Goal: Task Accomplishment & Management: Complete application form

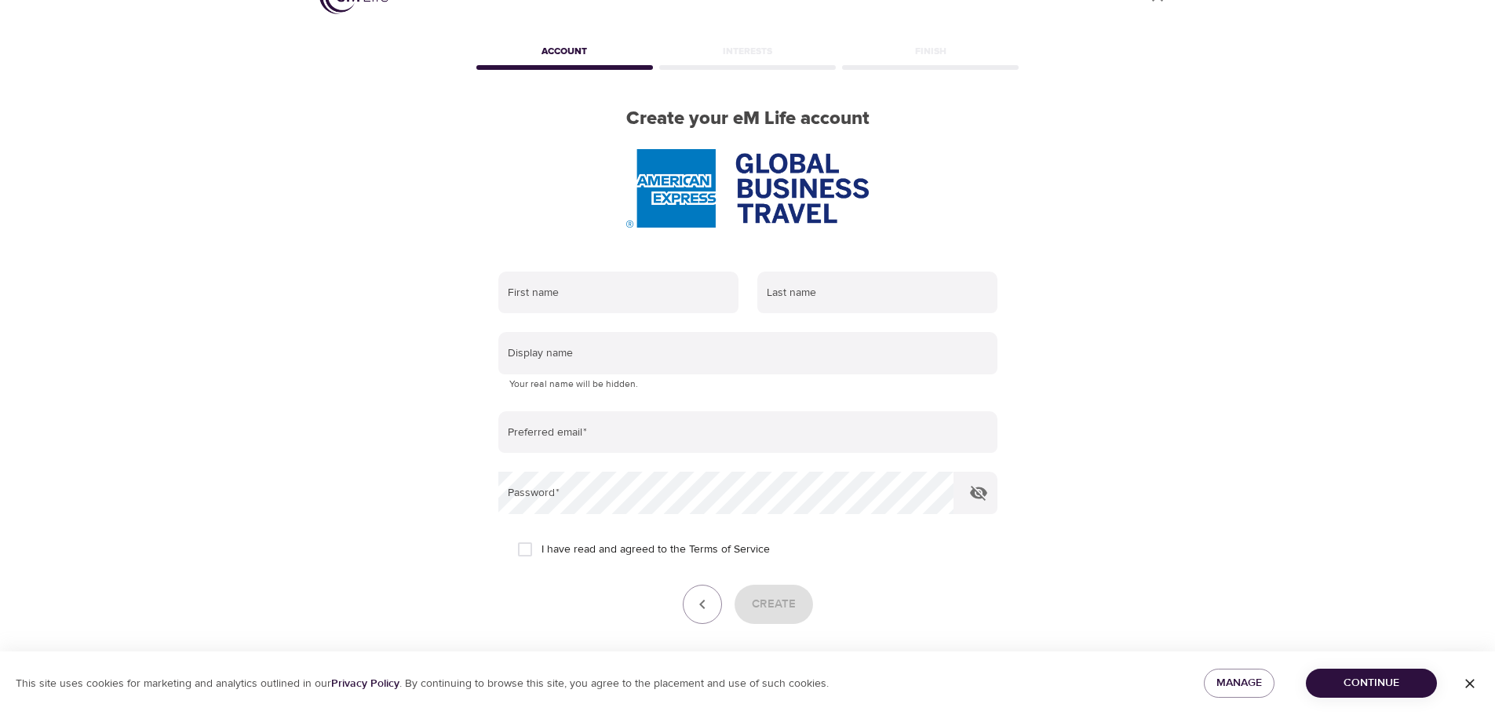
scroll to position [78, 0]
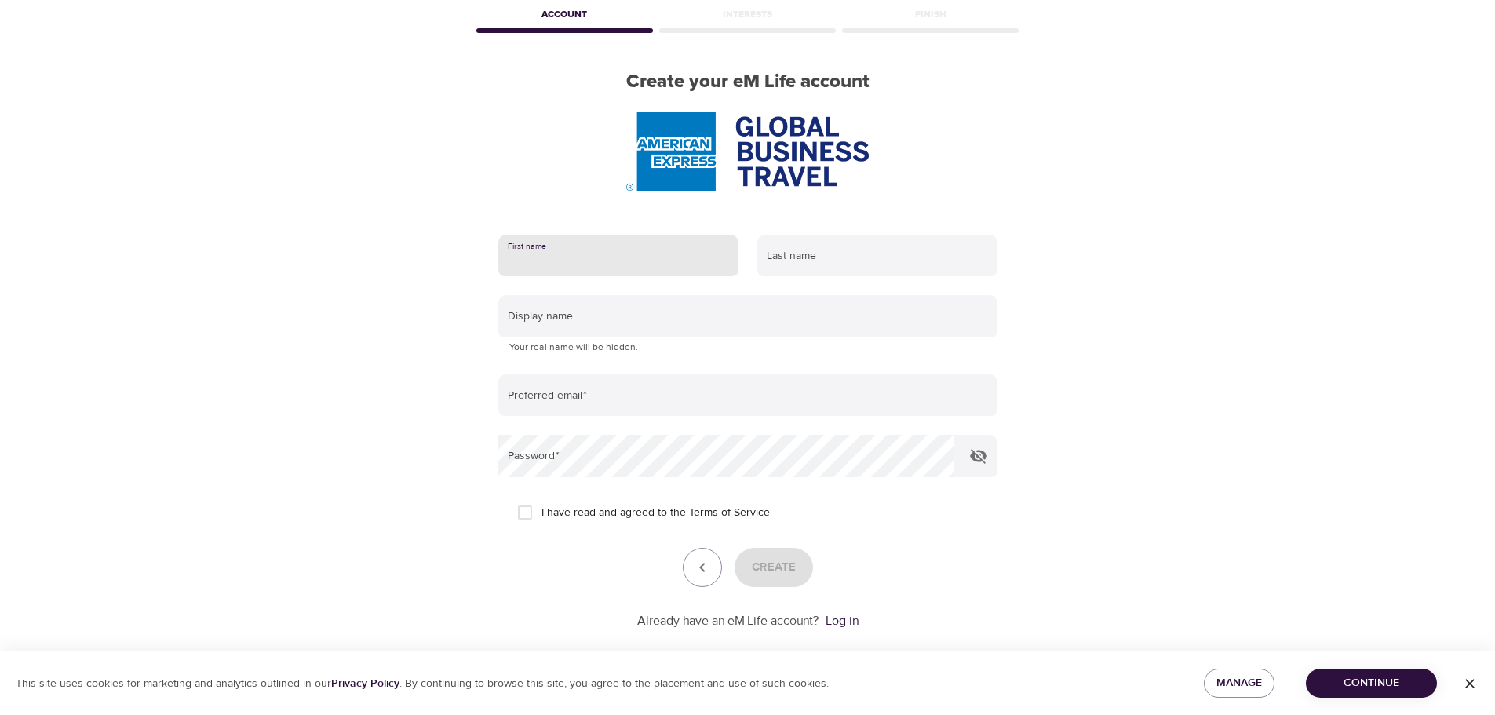
click at [648, 264] on input "text" at bounding box center [618, 256] width 240 height 42
type input "[PERSON_NAME]"
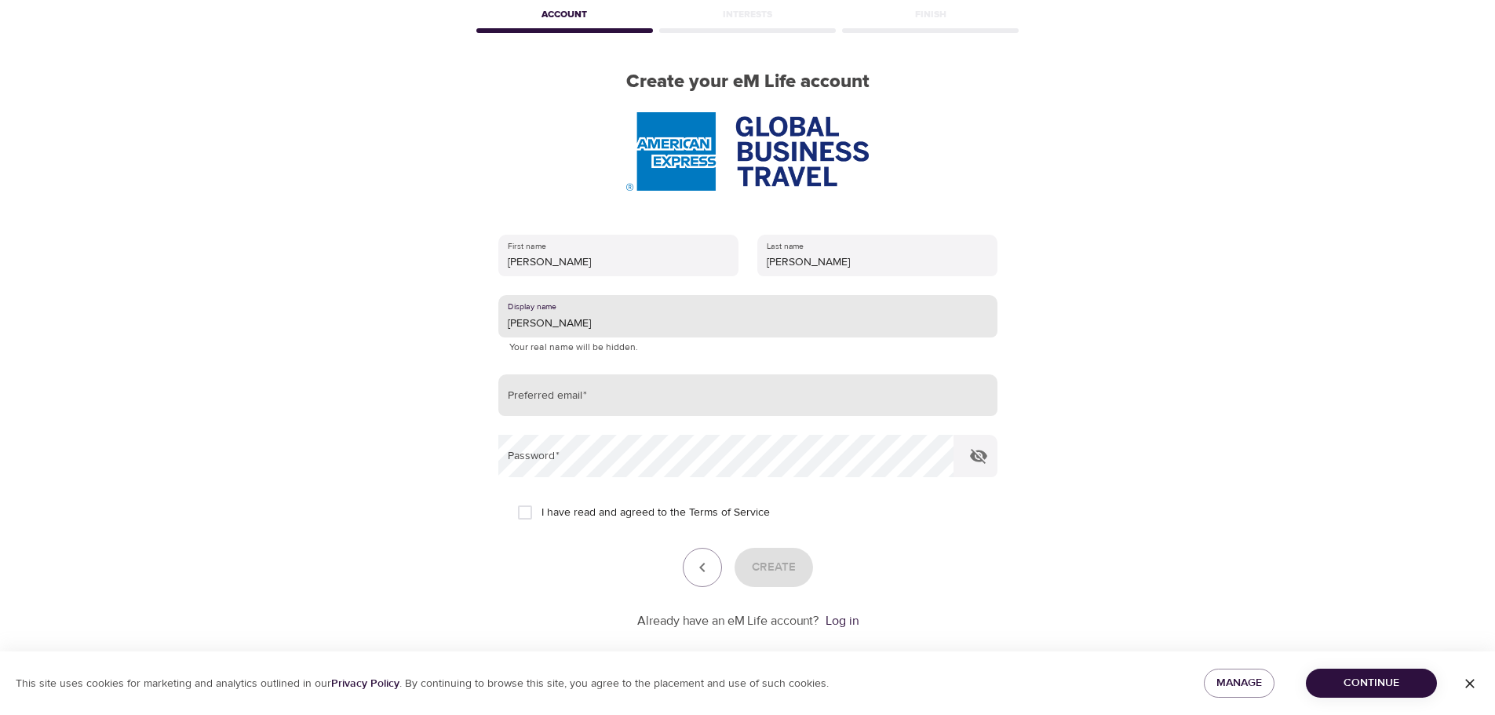
type input "[PERSON_NAME]"
click at [654, 408] on input "email" at bounding box center [747, 395] width 499 height 42
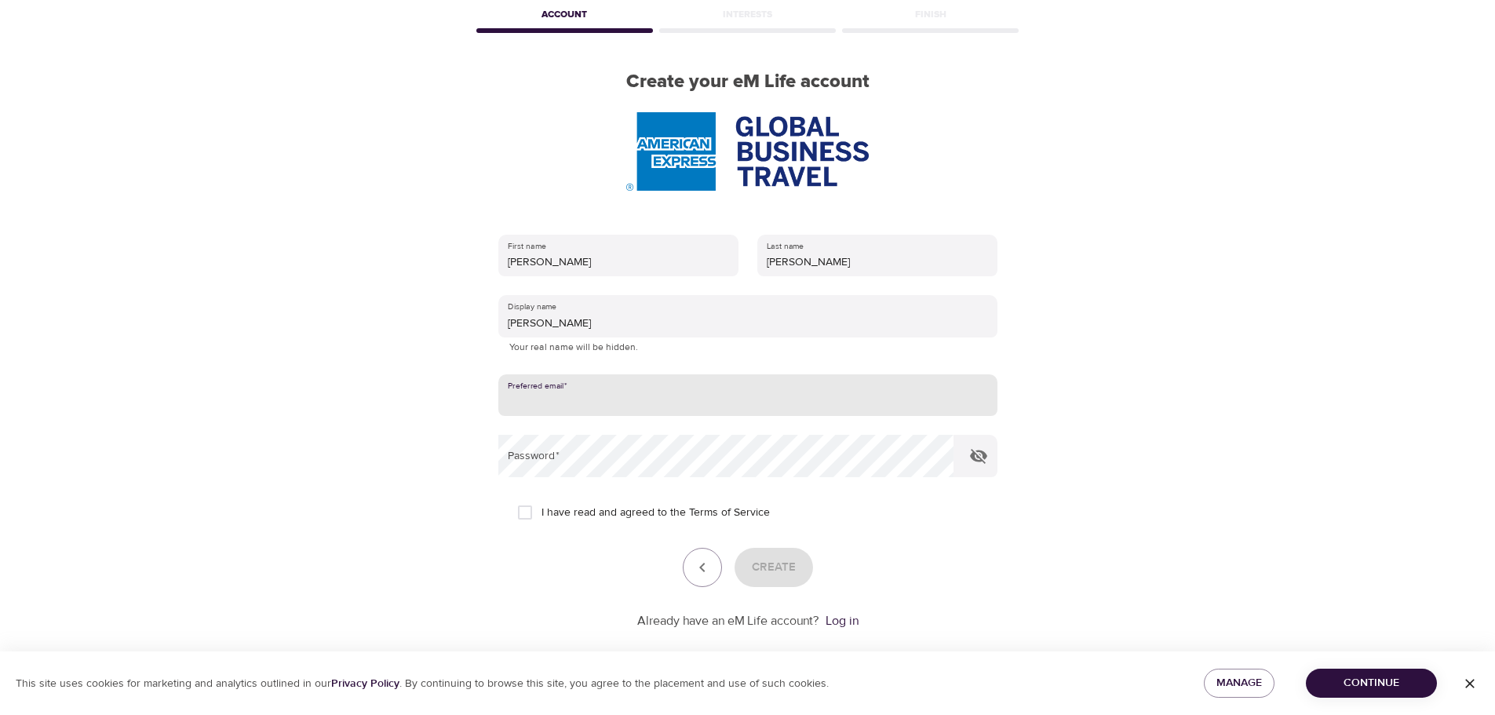
type input "[PERSON_NAME][EMAIL_ADDRESS][PERSON_NAME][DOMAIN_NAME]"
click at [525, 515] on input "I have read and agreed to the Terms of Service" at bounding box center [525, 512] width 33 height 33
checkbox input "true"
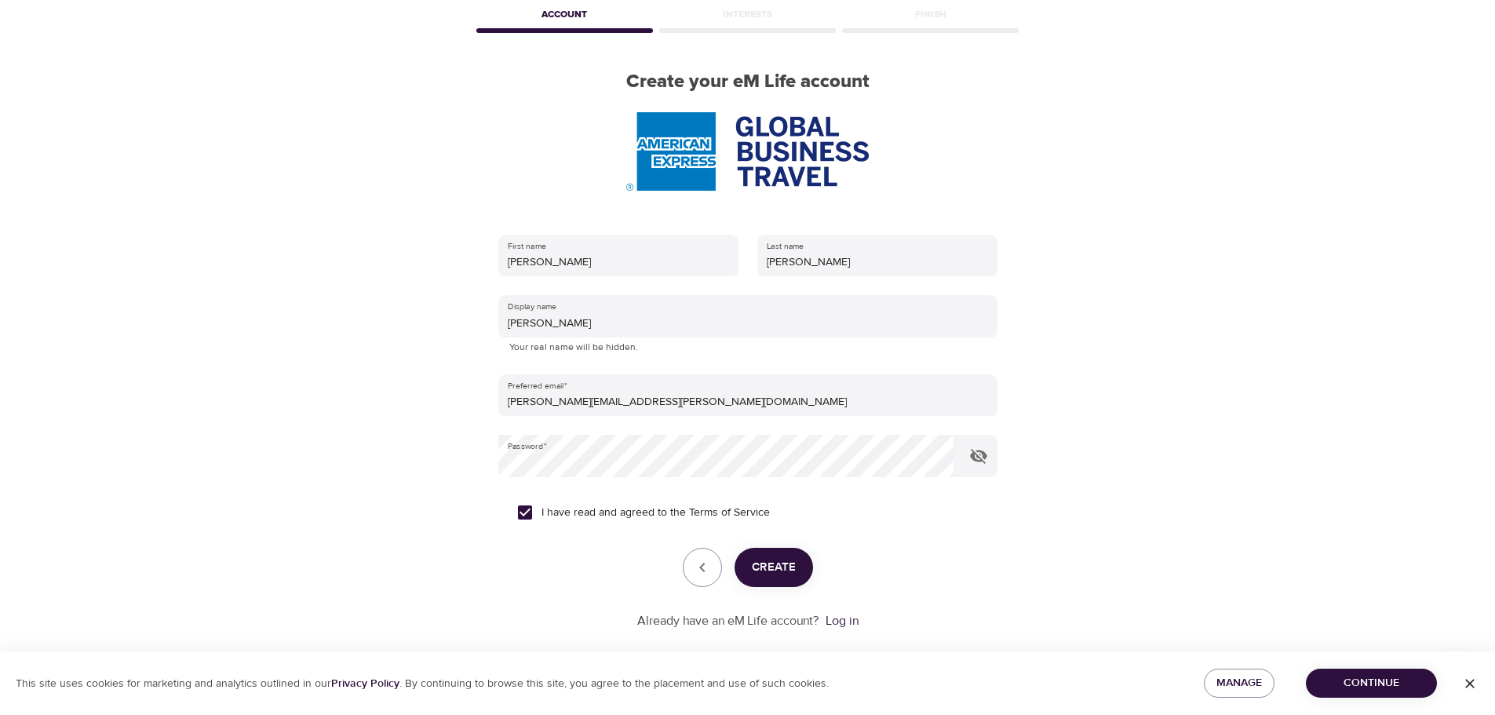
click at [755, 567] on span "Create" at bounding box center [774, 567] width 44 height 20
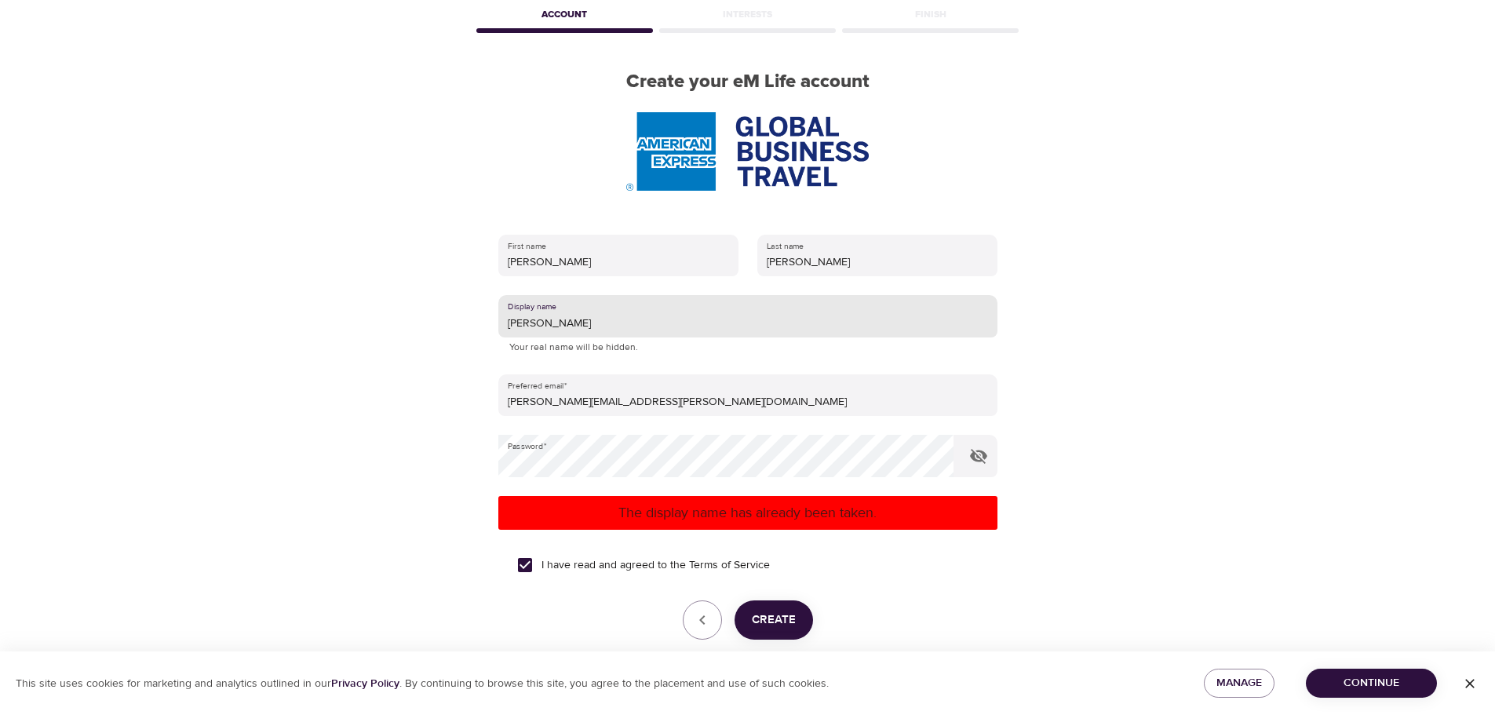
click at [577, 324] on input "[PERSON_NAME]" at bounding box center [747, 316] width 499 height 42
type input "Andreita"
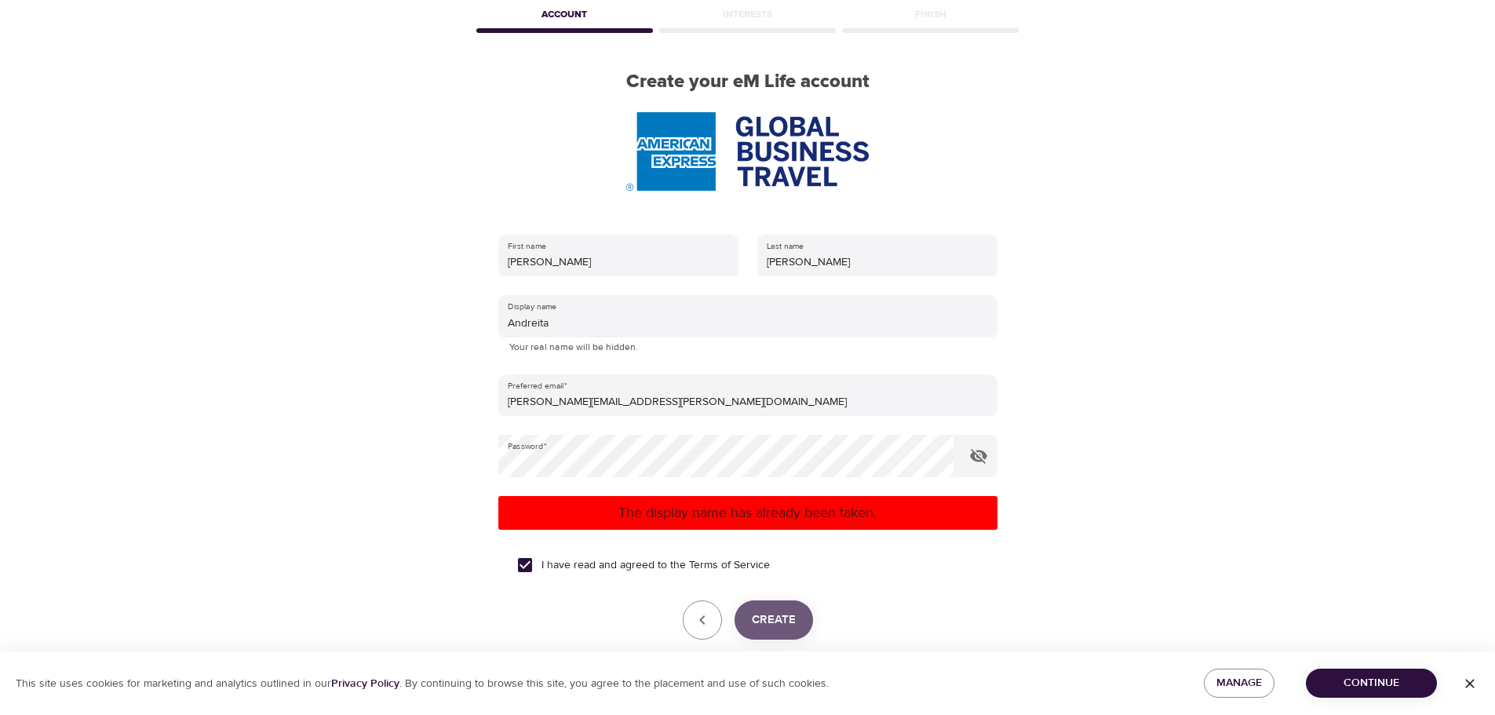
click at [774, 615] on span "Create" at bounding box center [774, 620] width 44 height 20
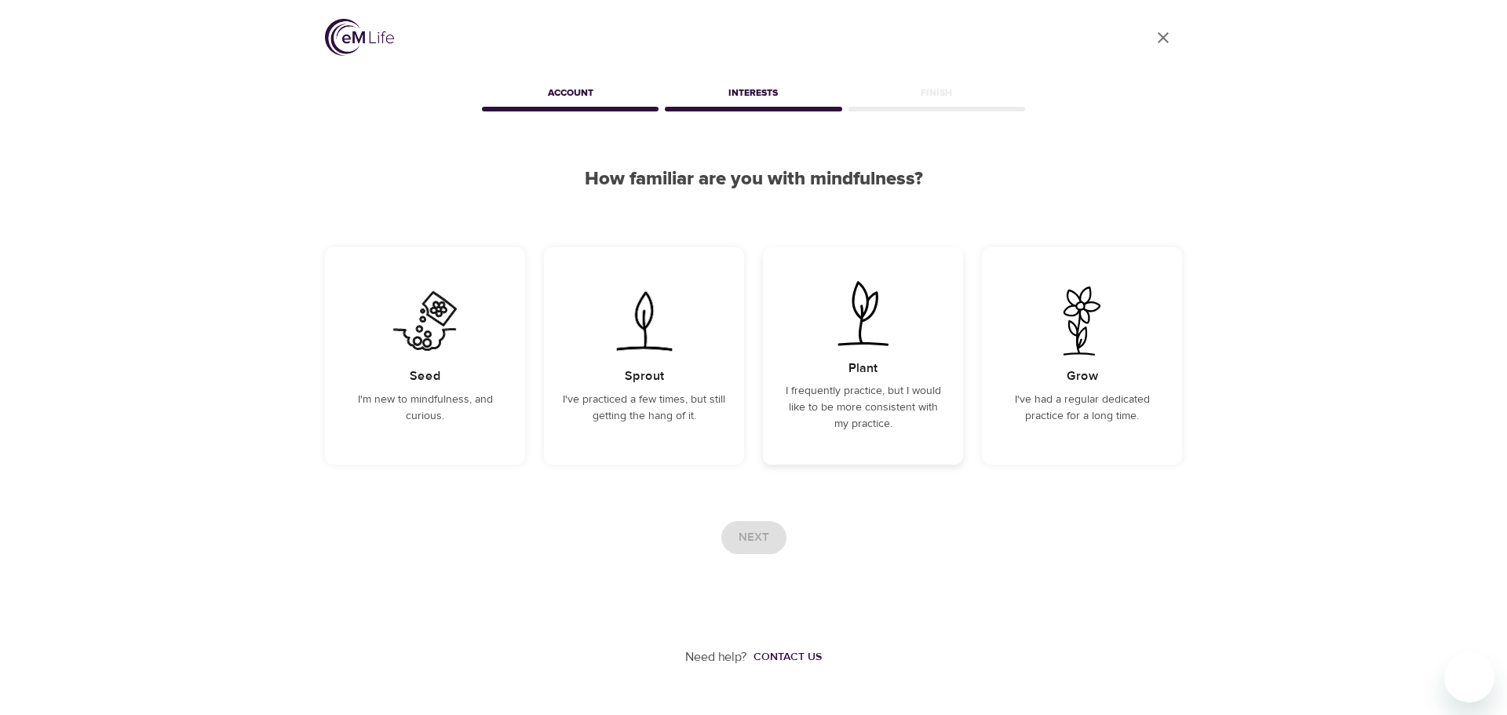
click at [869, 360] on h5 "Plant" at bounding box center [863, 368] width 29 height 16
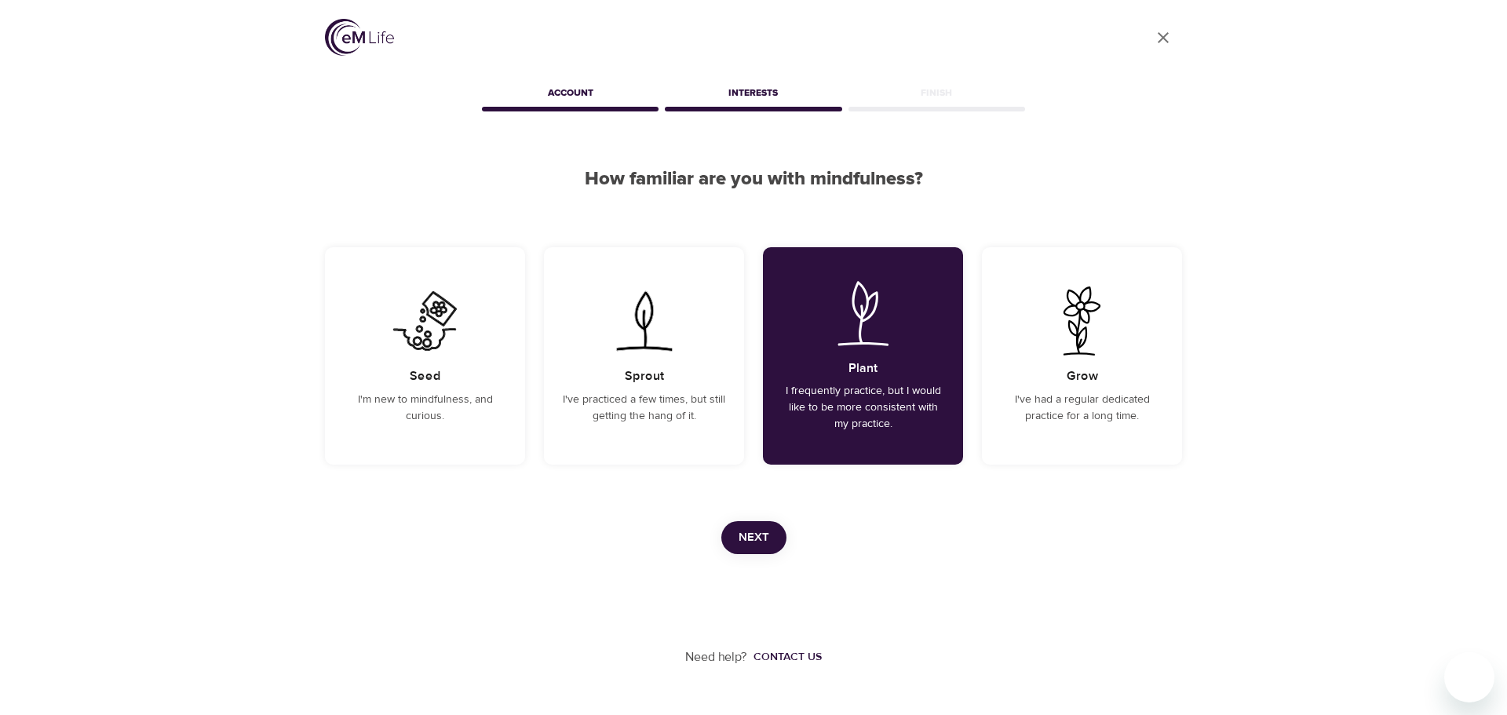
click at [757, 538] on span "Next" at bounding box center [754, 537] width 31 height 20
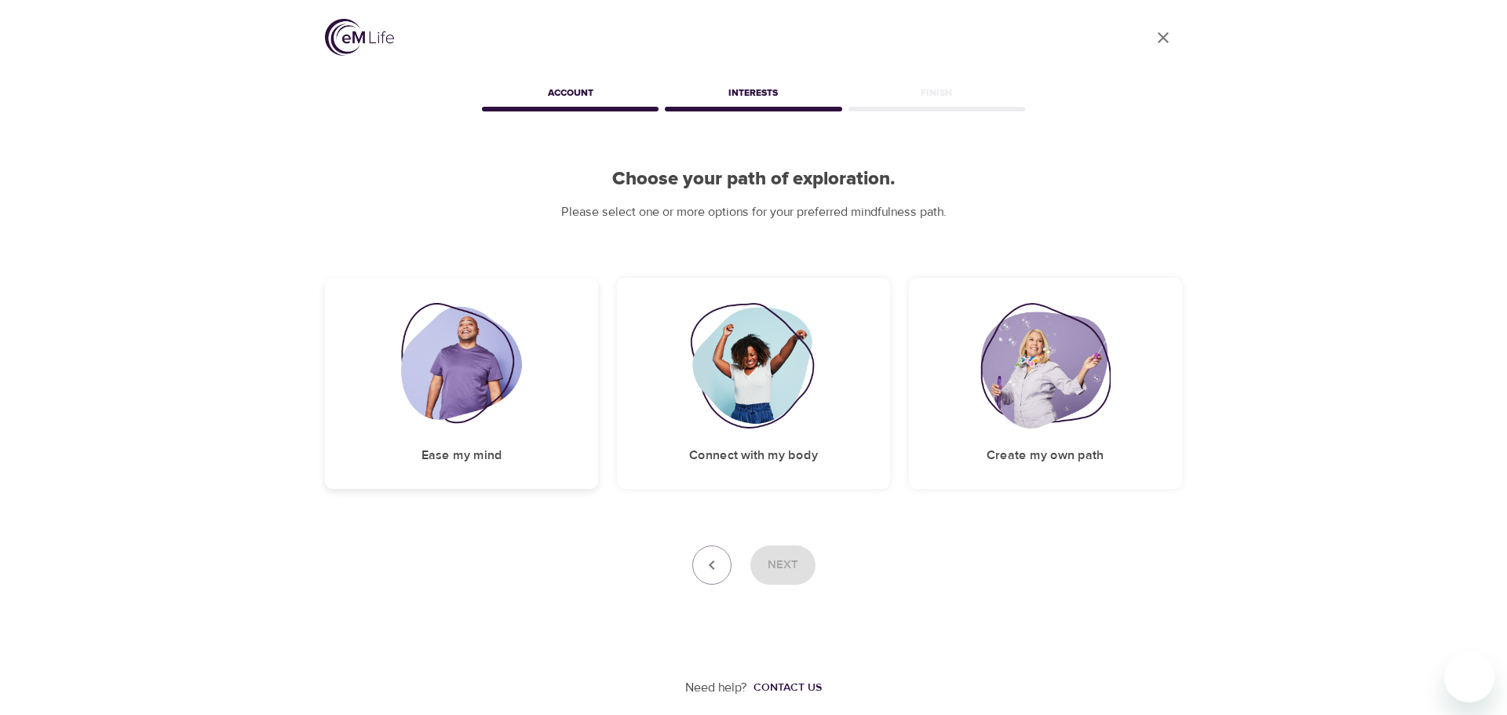
click at [462, 388] on img at bounding box center [462, 366] width 122 height 126
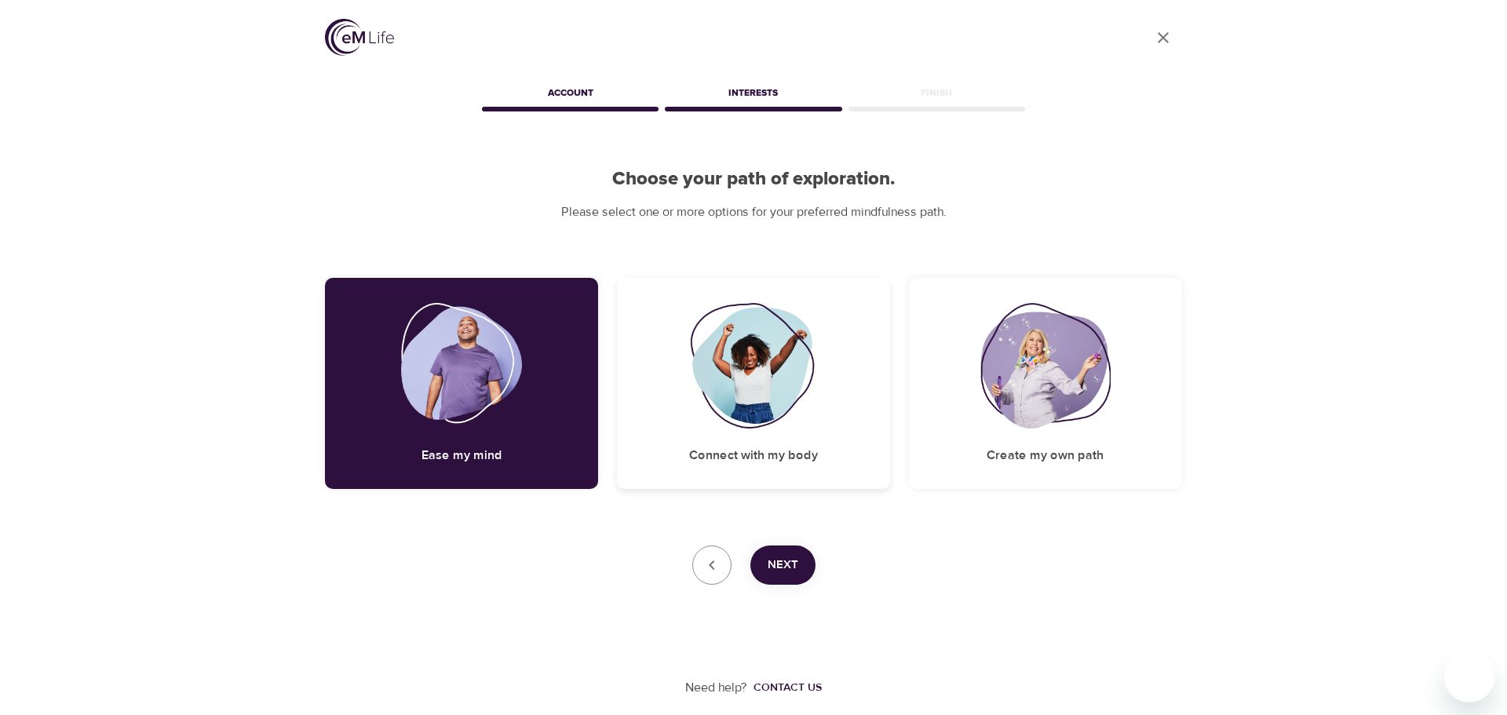
click at [757, 382] on img at bounding box center [753, 366] width 127 height 126
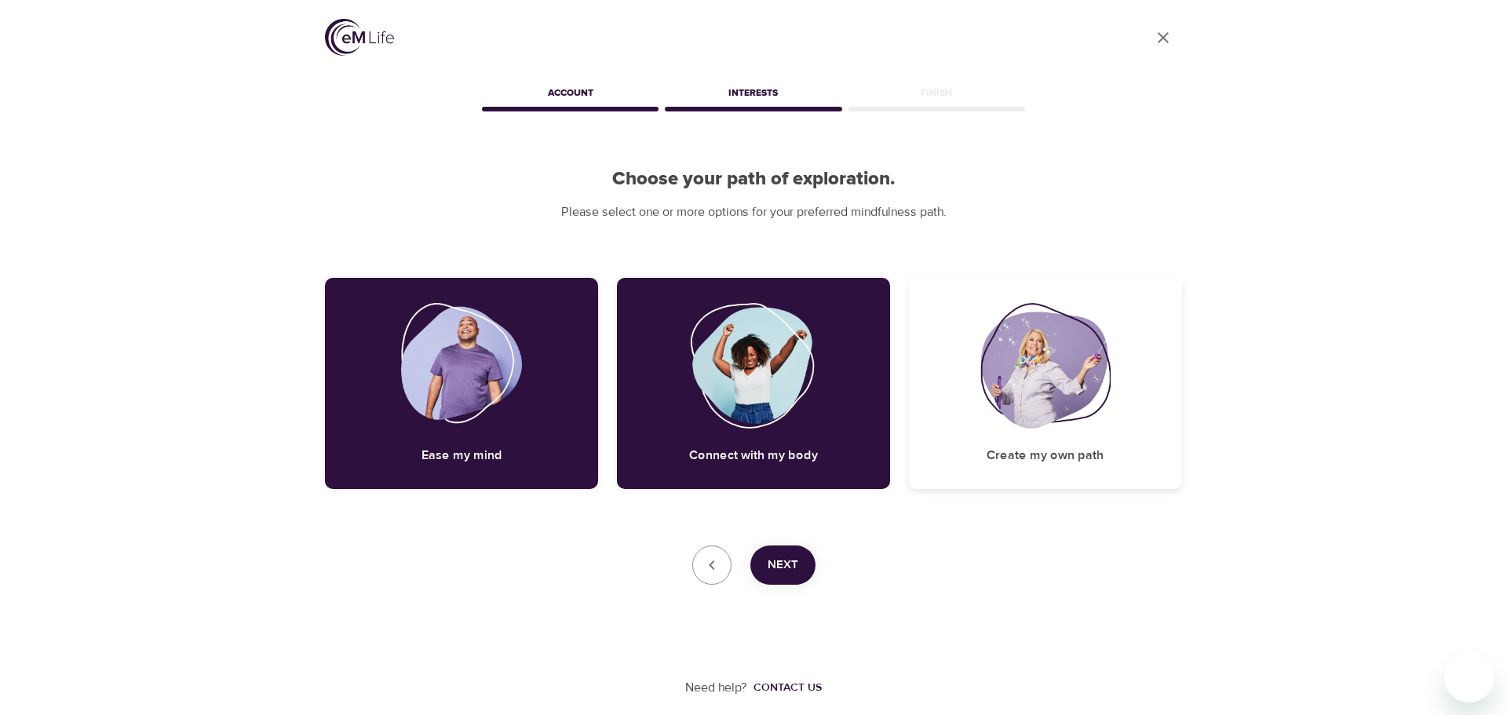
click at [1039, 360] on img at bounding box center [1045, 366] width 130 height 126
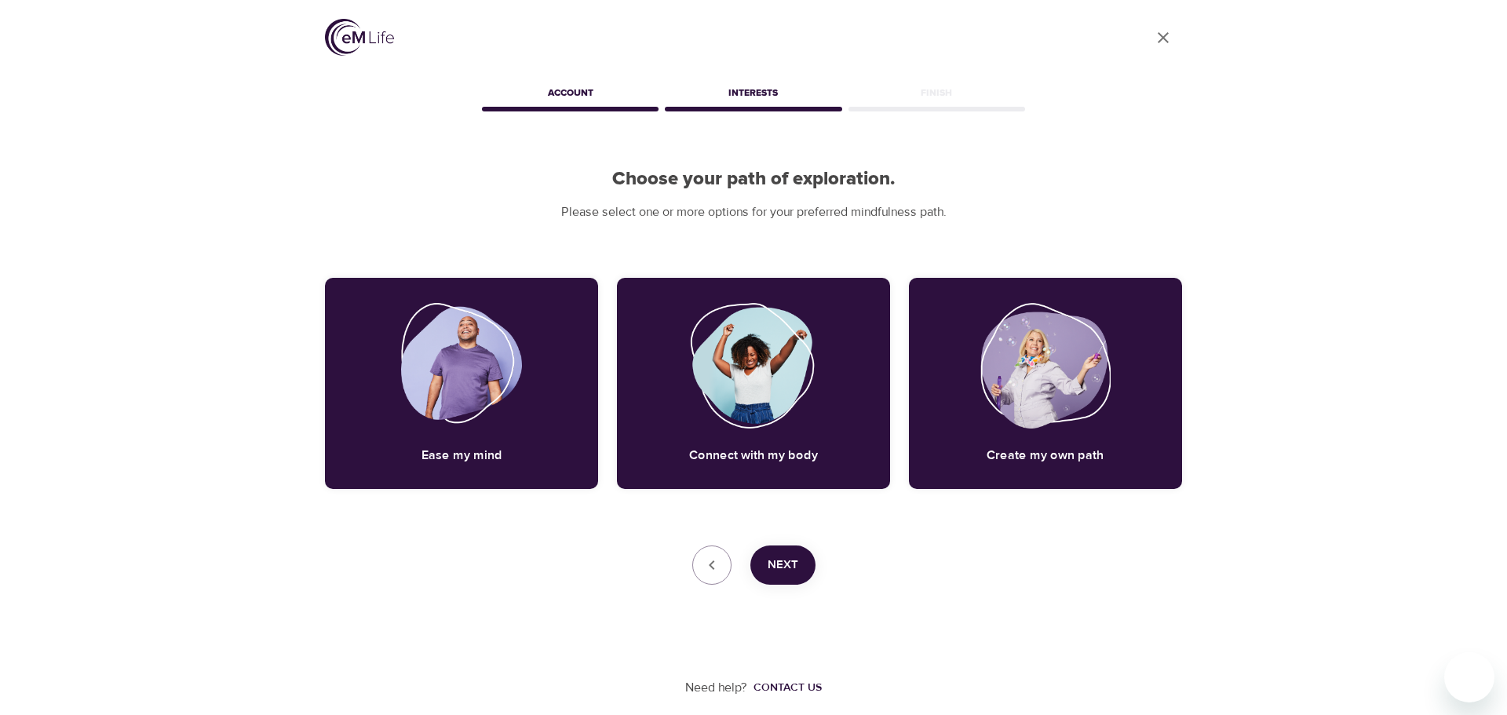
click at [789, 564] on span "Next" at bounding box center [783, 565] width 31 height 20
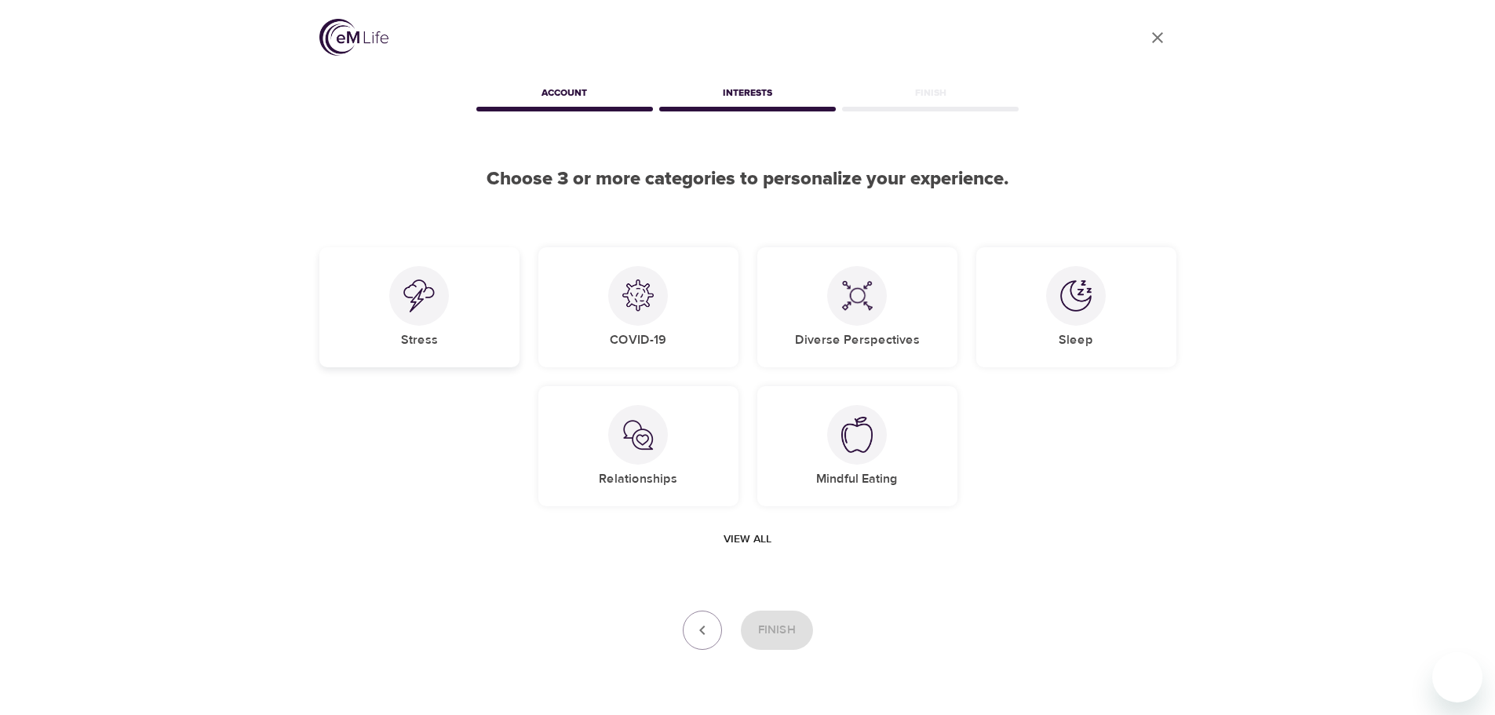
click at [412, 292] on img at bounding box center [418, 295] width 31 height 33
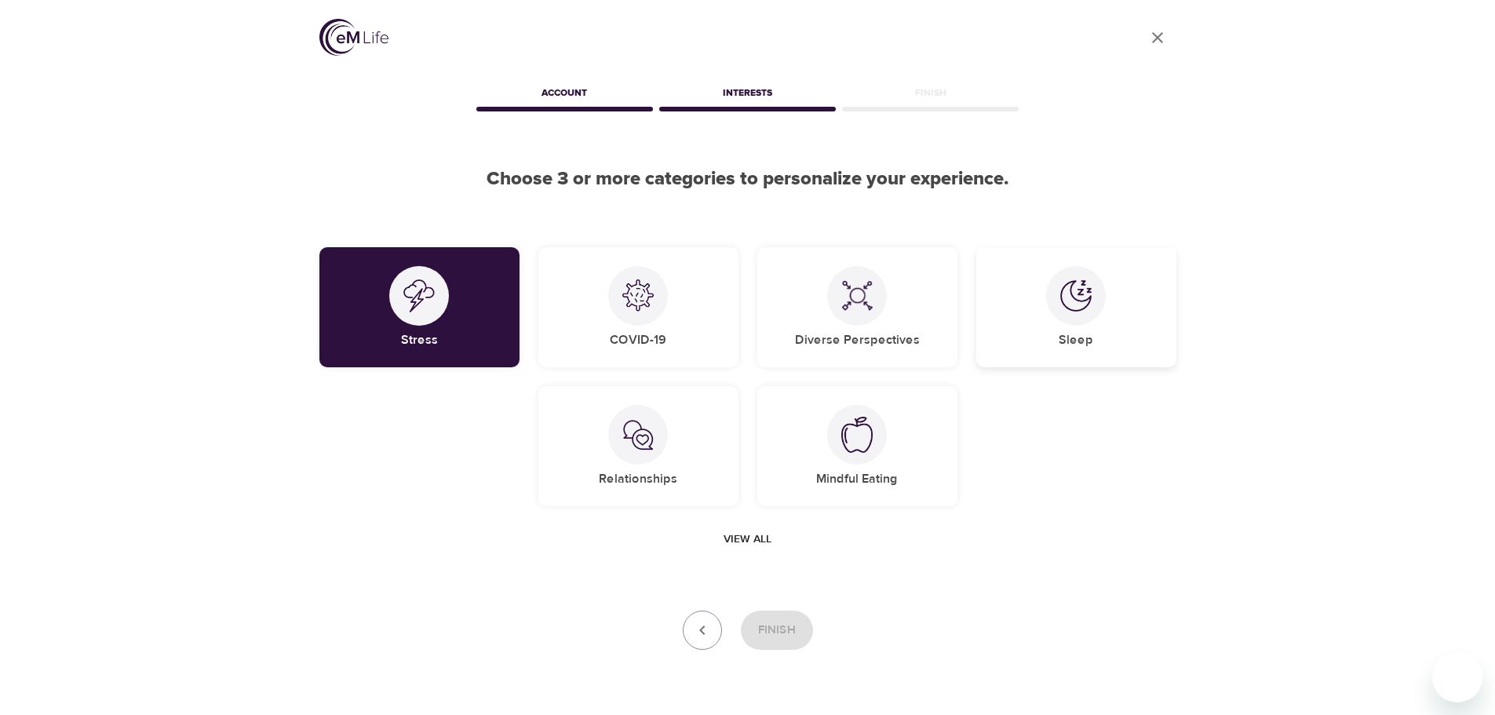
click at [1059, 308] on div at bounding box center [1076, 296] width 60 height 60
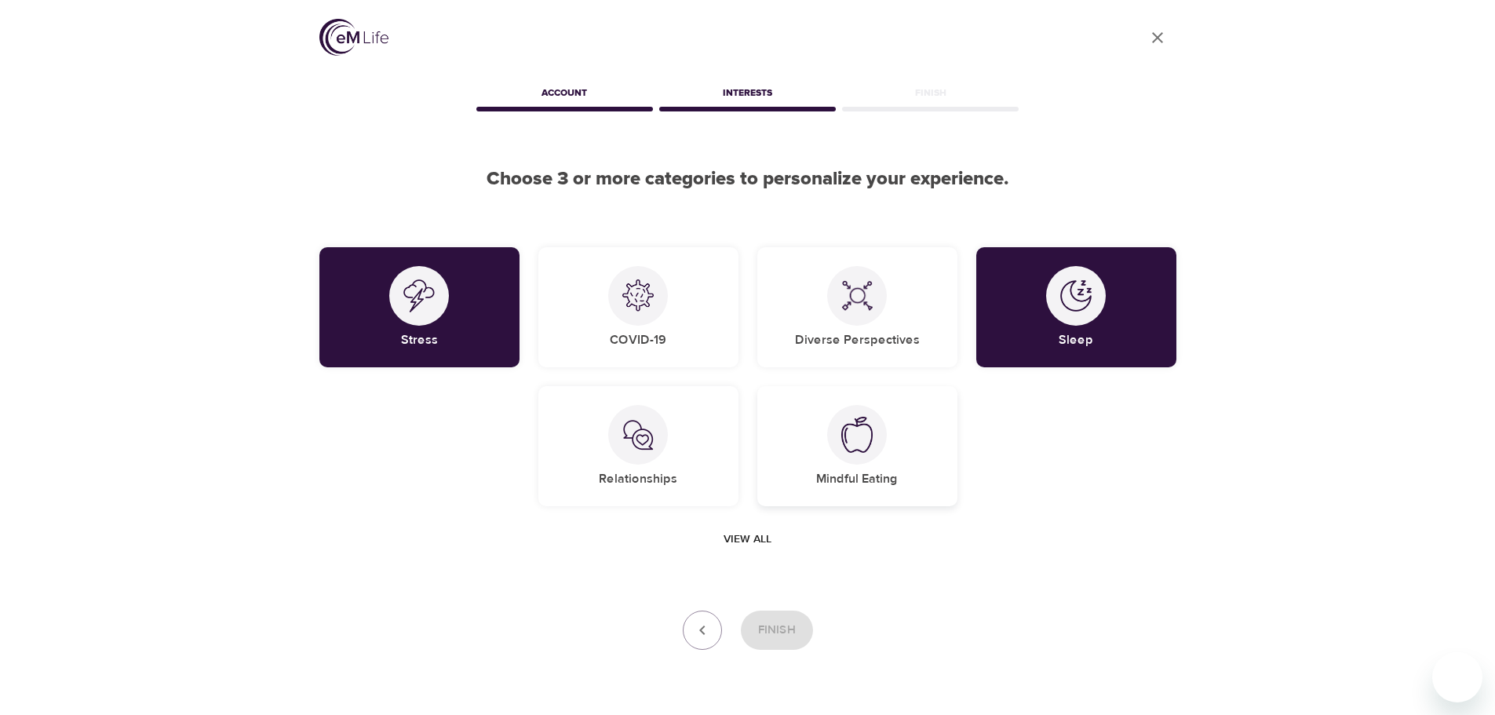
click at [867, 443] on img at bounding box center [856, 435] width 31 height 36
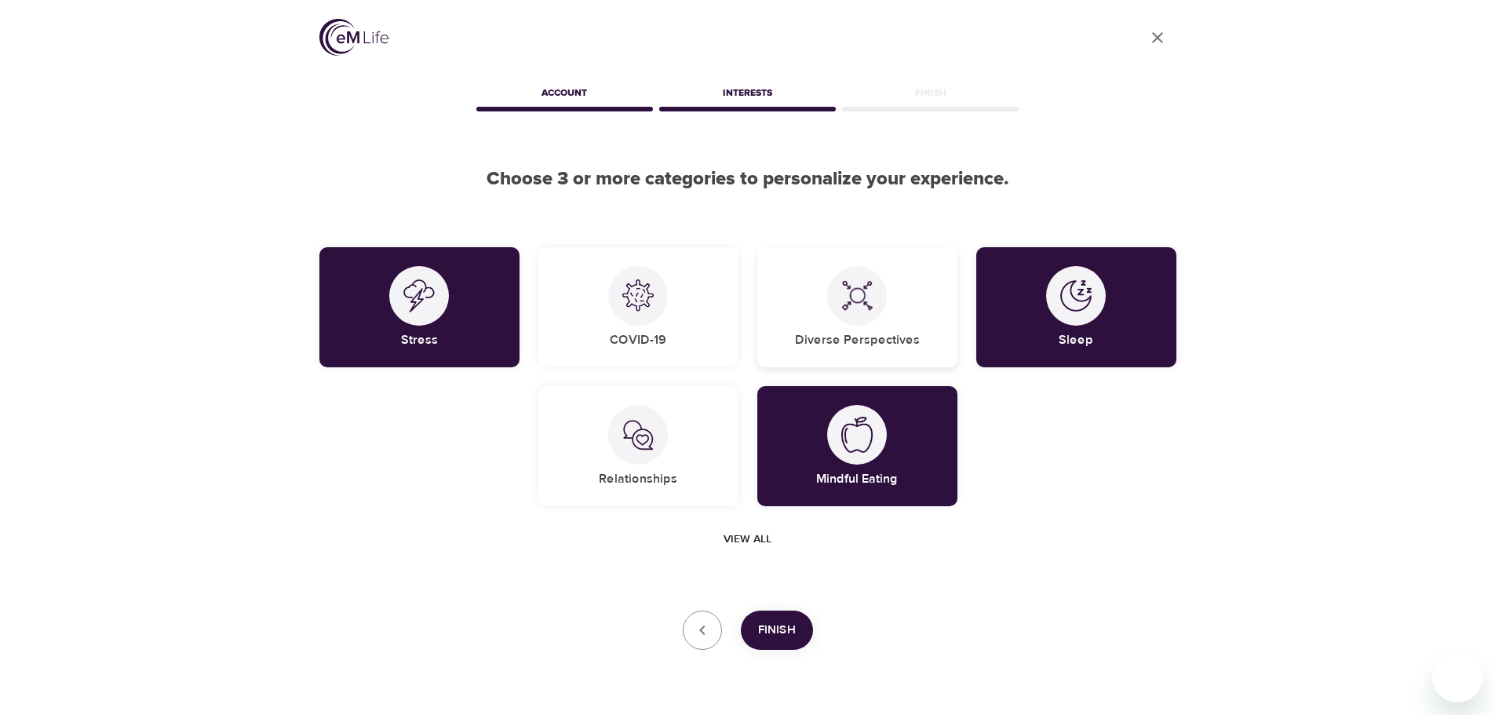
click at [819, 303] on div "Diverse Perspectives" at bounding box center [857, 307] width 200 height 120
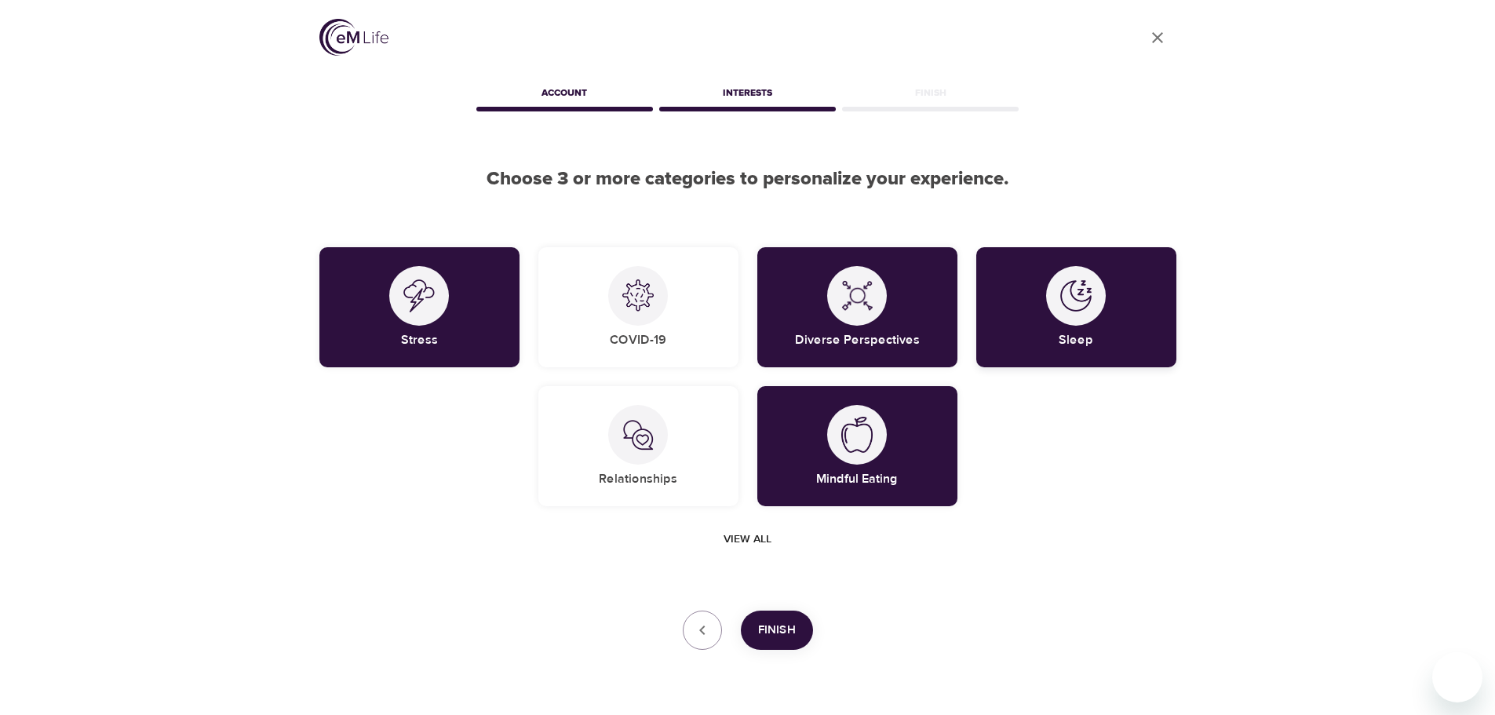
click at [1039, 304] on div "Sleep" at bounding box center [1076, 307] width 200 height 120
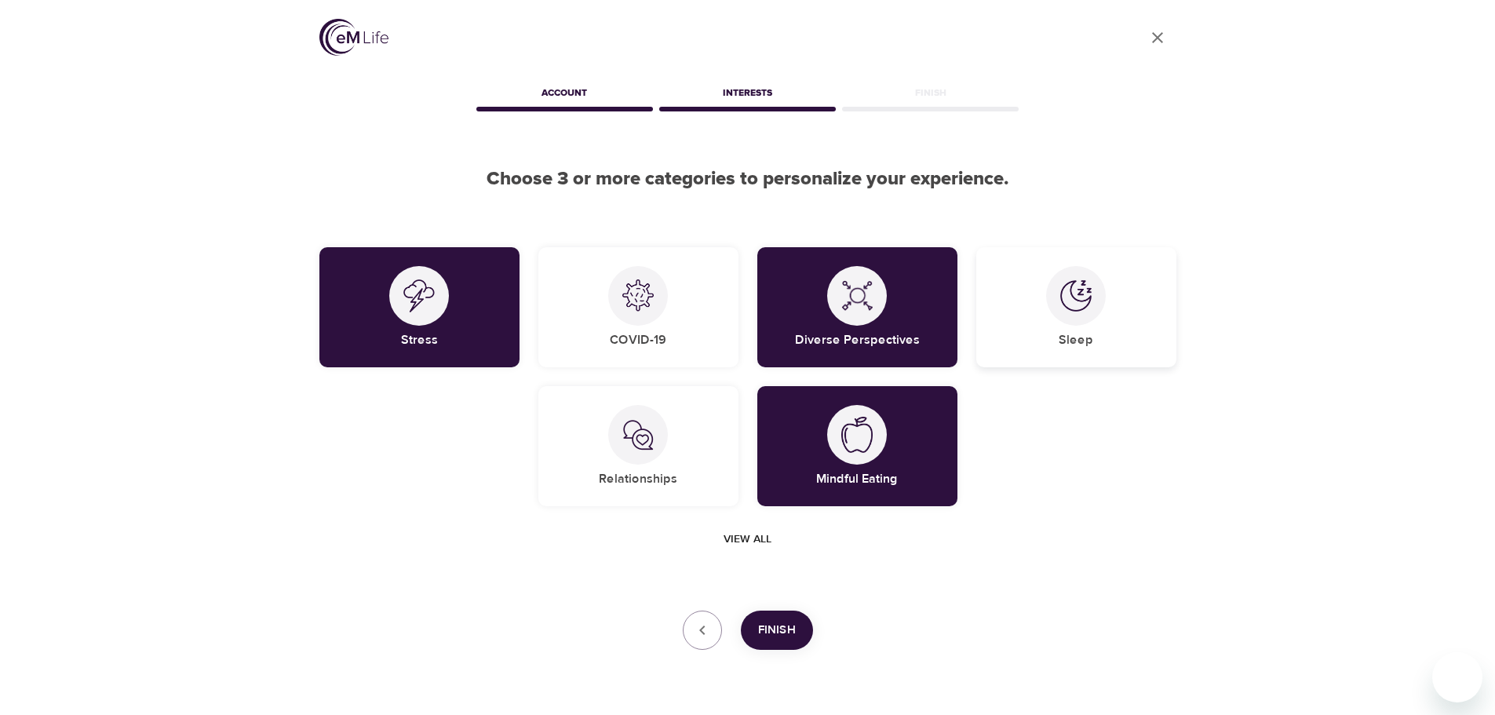
click at [1097, 323] on div "Sleep" at bounding box center [1076, 307] width 200 height 120
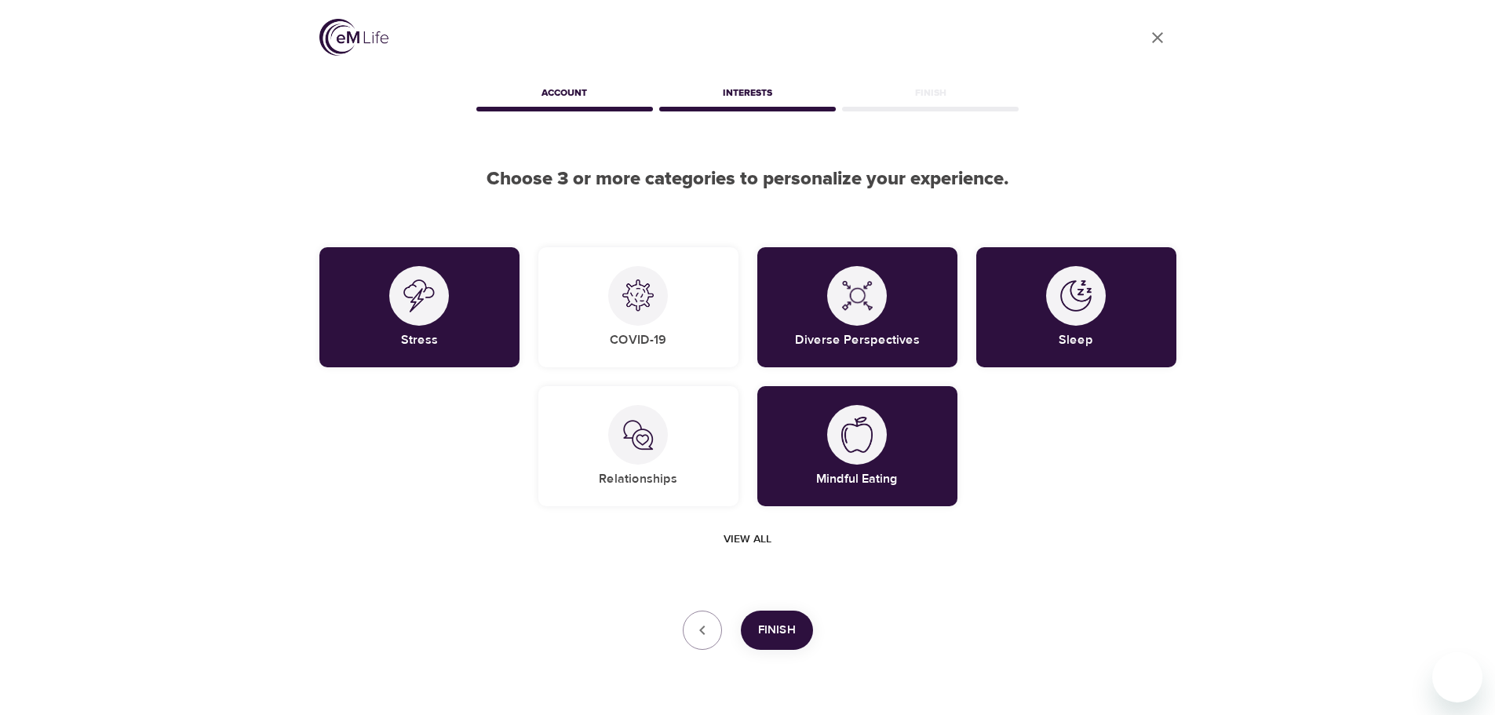
click at [771, 624] on span "Finish" at bounding box center [777, 630] width 38 height 20
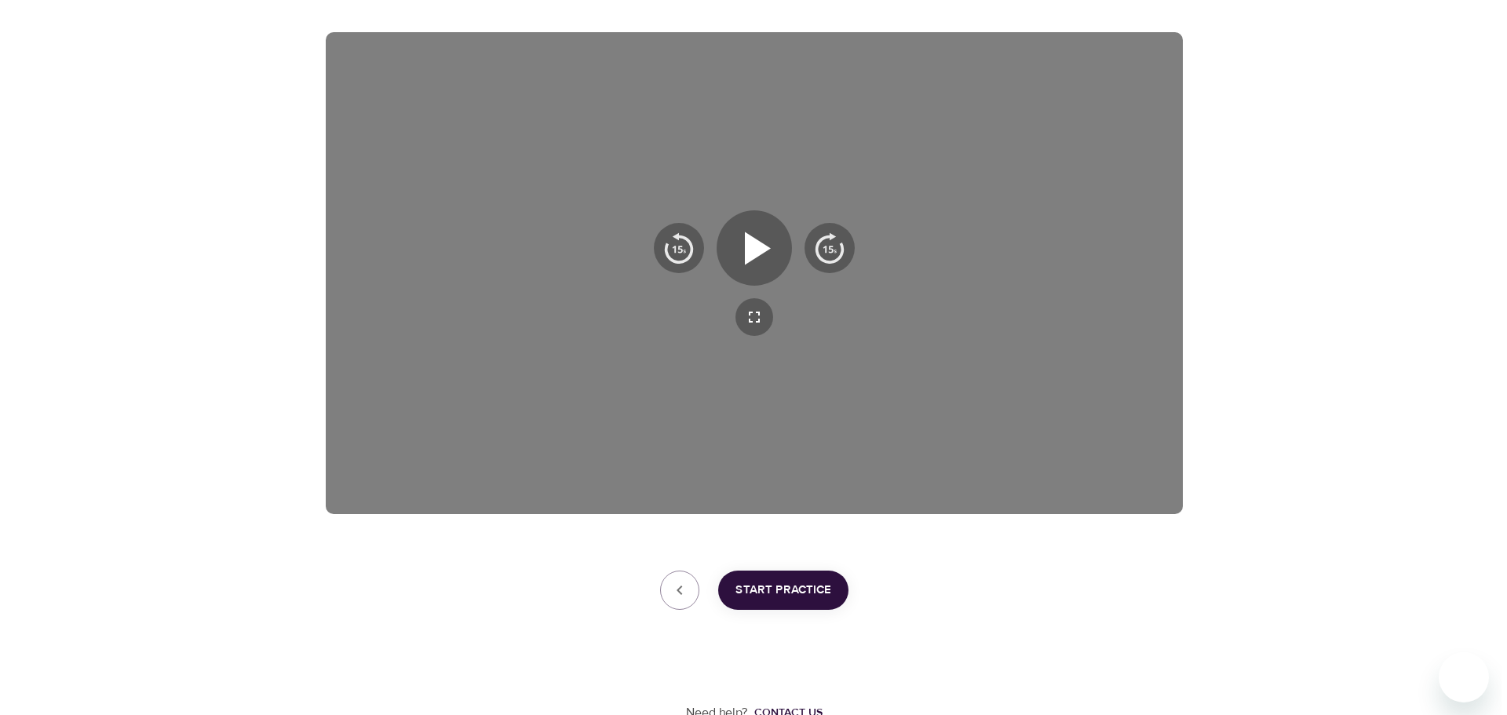
scroll to position [253, 0]
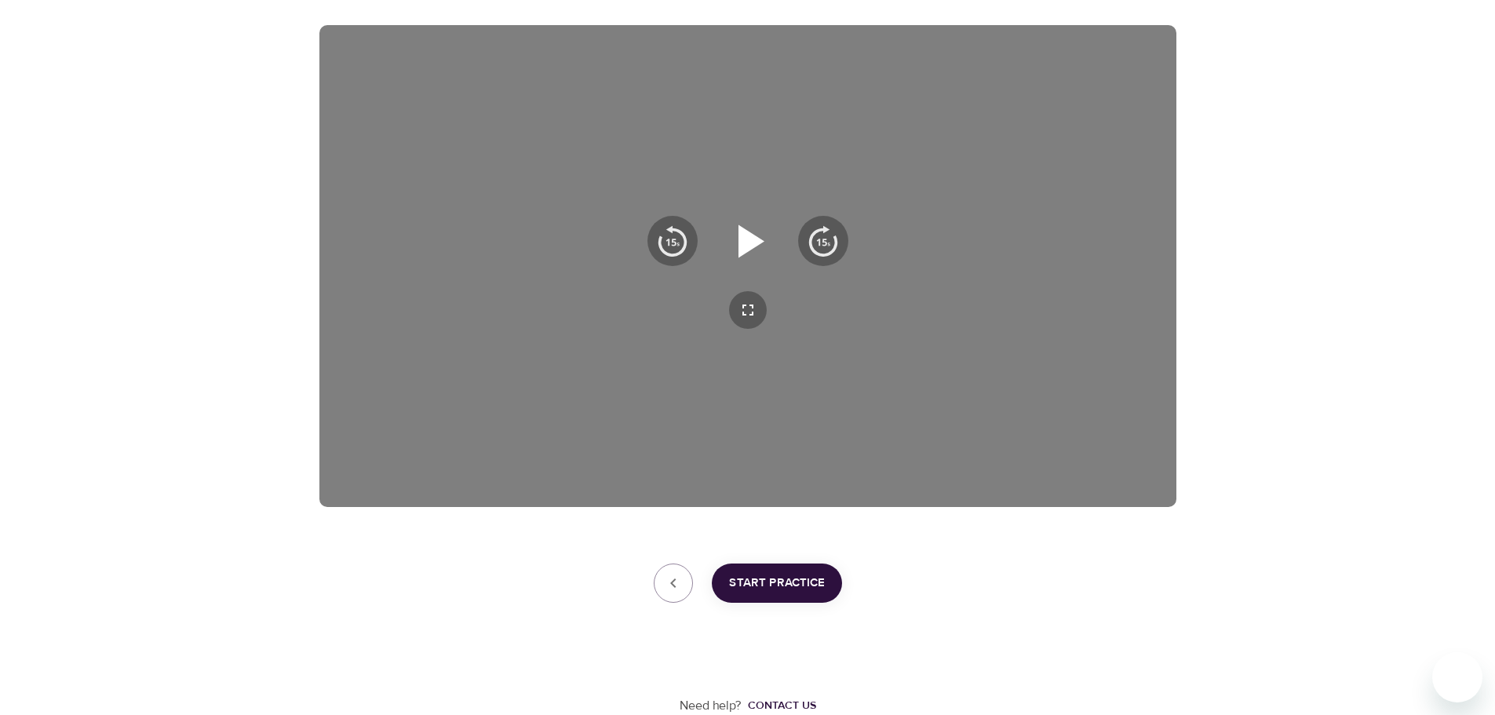
click at [767, 233] on icon "button" at bounding box center [748, 241] width 57 height 57
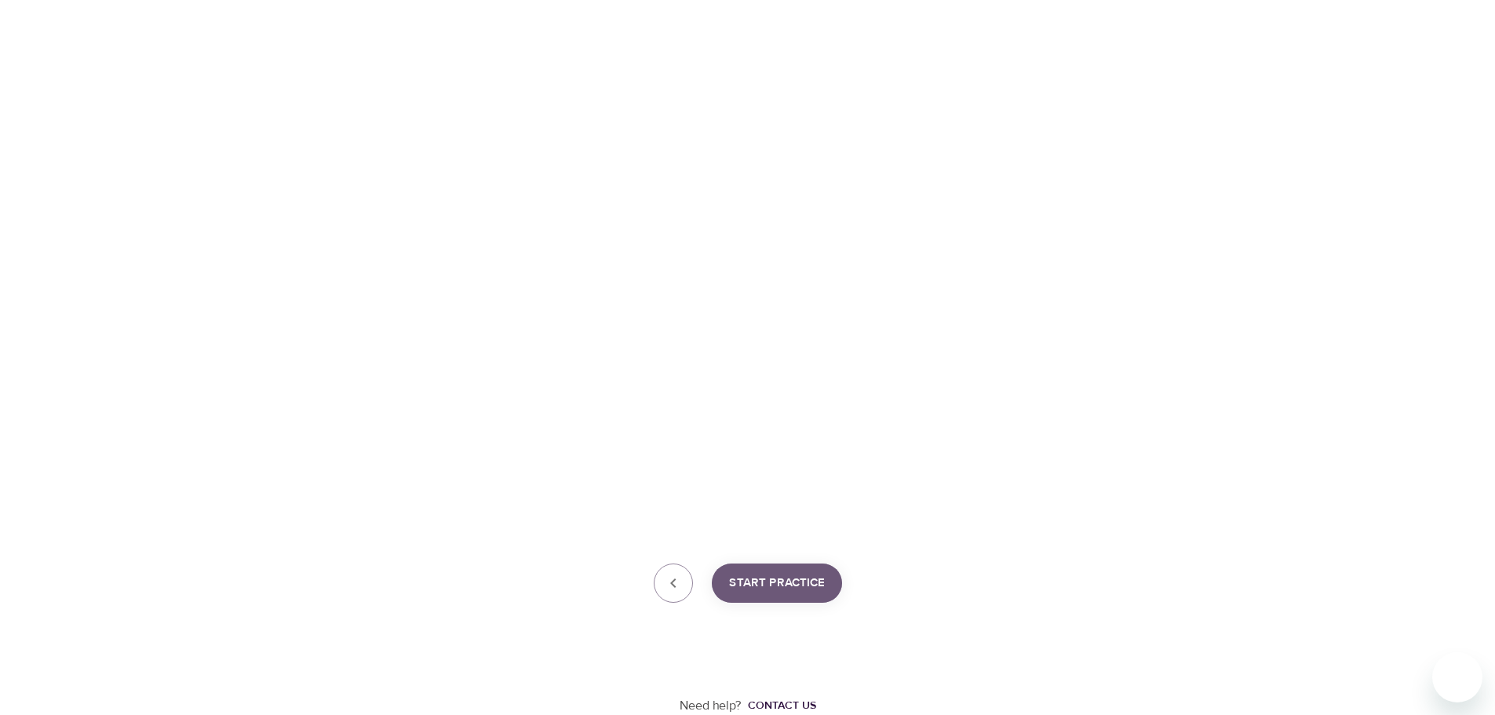
click at [779, 574] on span "Start Practice" at bounding box center [777, 583] width 96 height 20
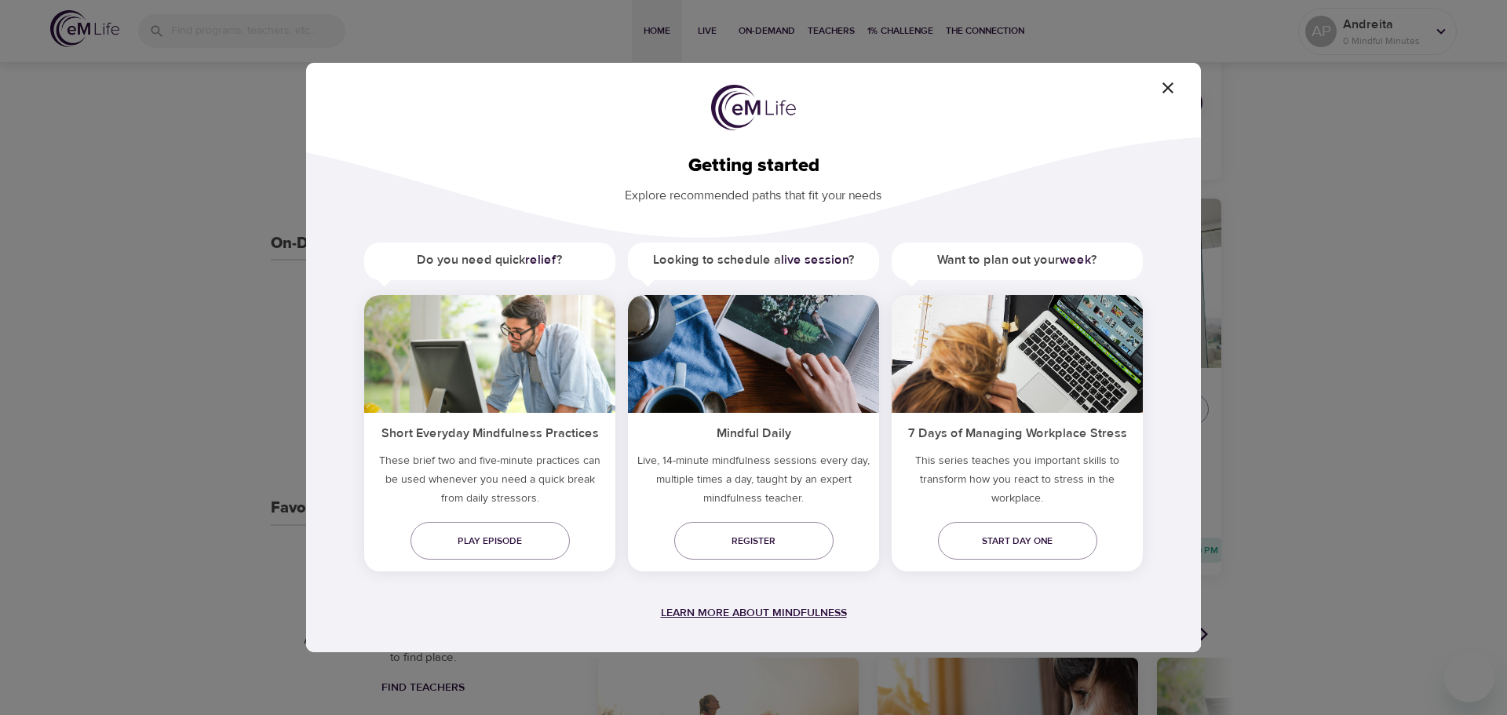
click at [749, 611] on span "Learn more about mindfulness" at bounding box center [754, 613] width 186 height 14
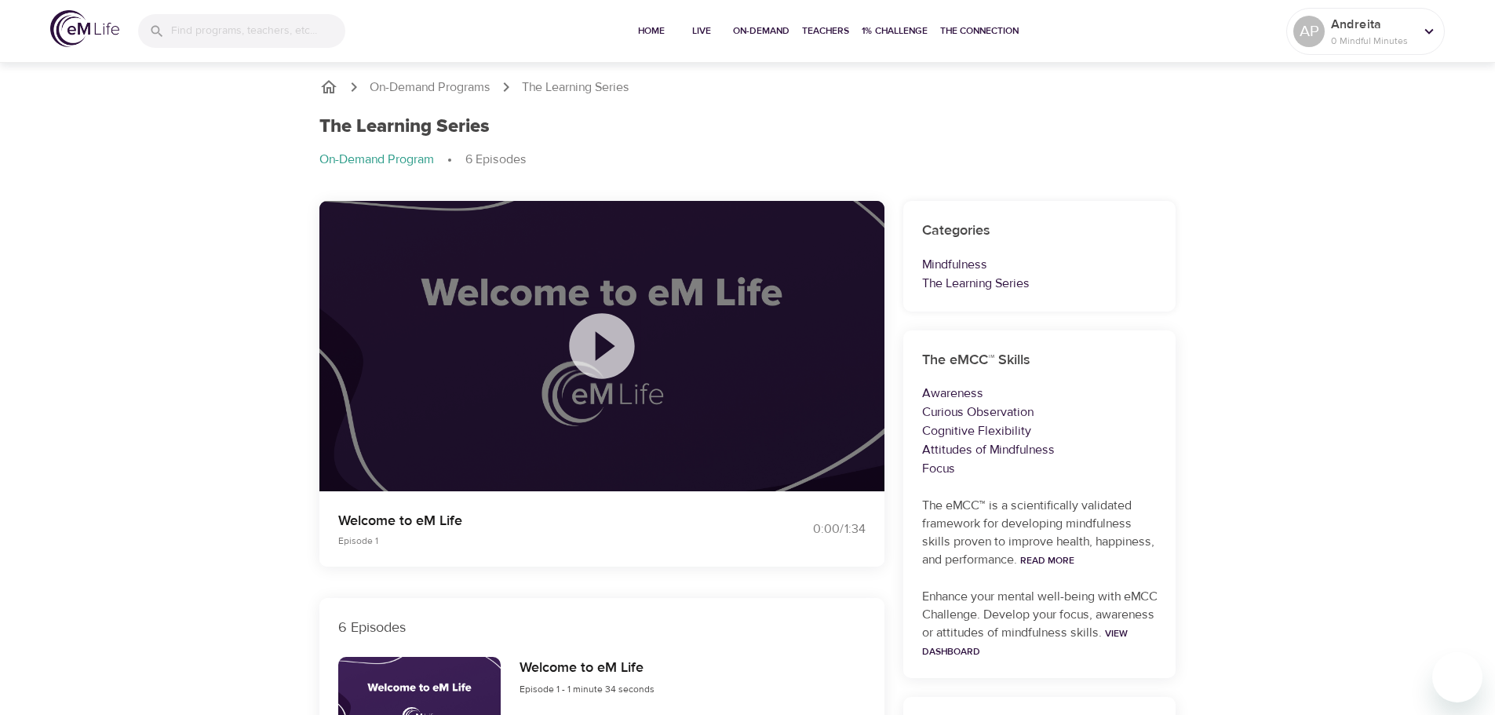
click at [603, 356] on icon at bounding box center [601, 345] width 65 height 65
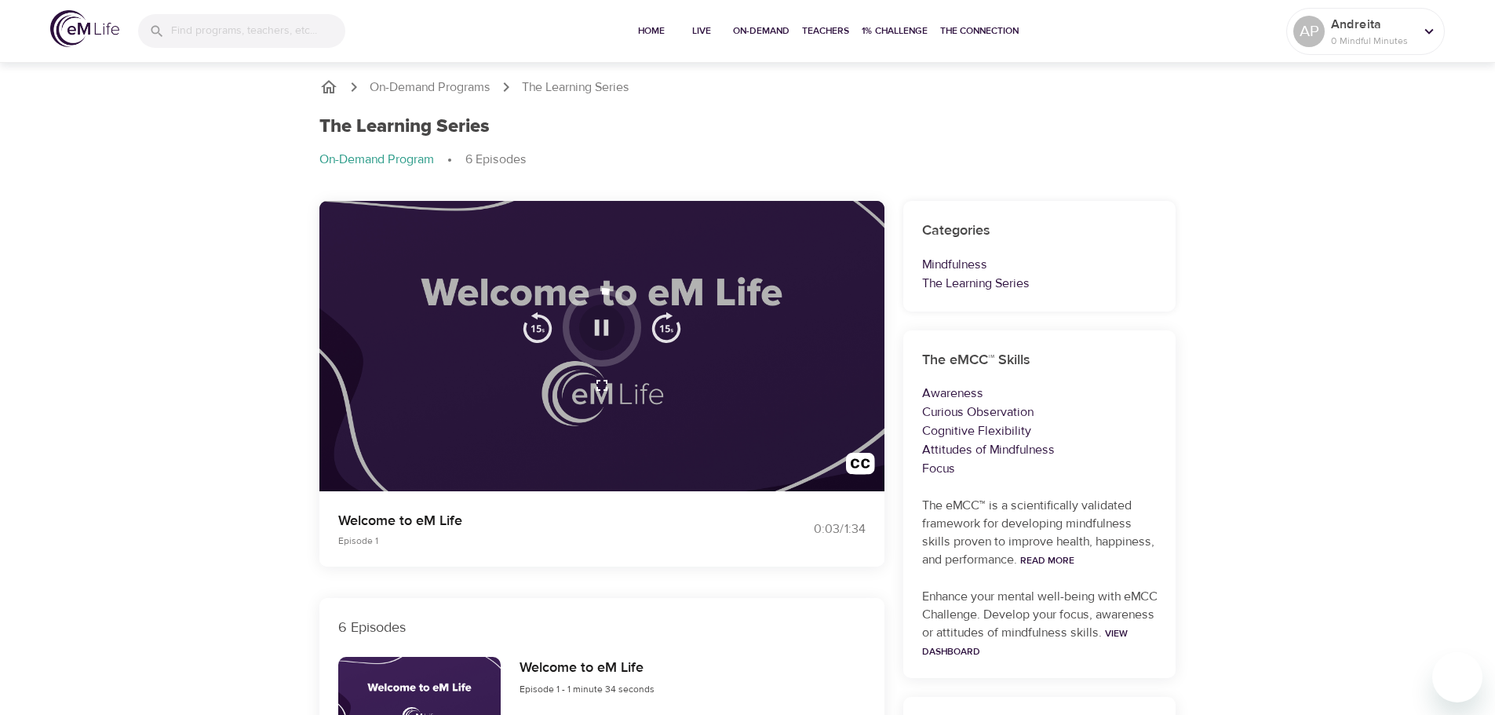
click at [604, 325] on icon "button" at bounding box center [601, 327] width 27 height 27
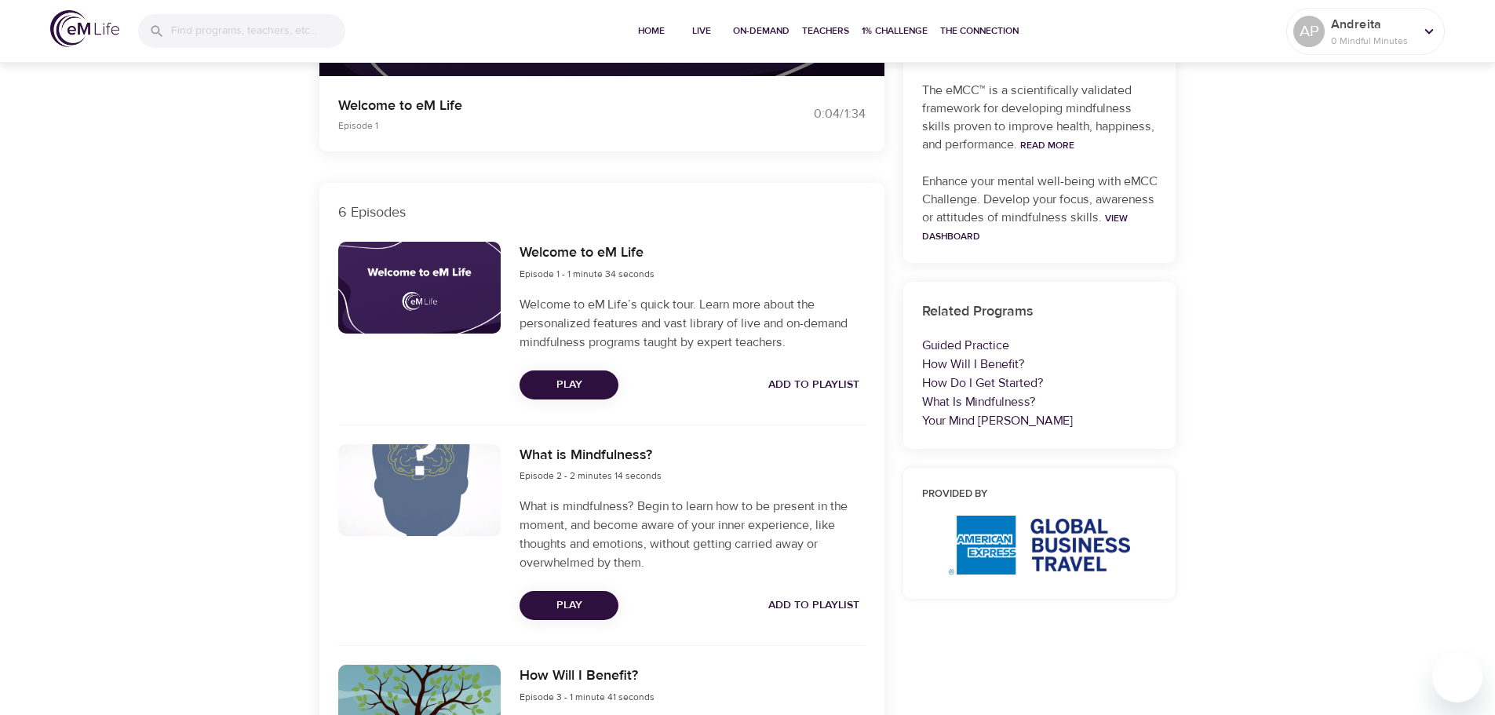
scroll to position [549, 0]
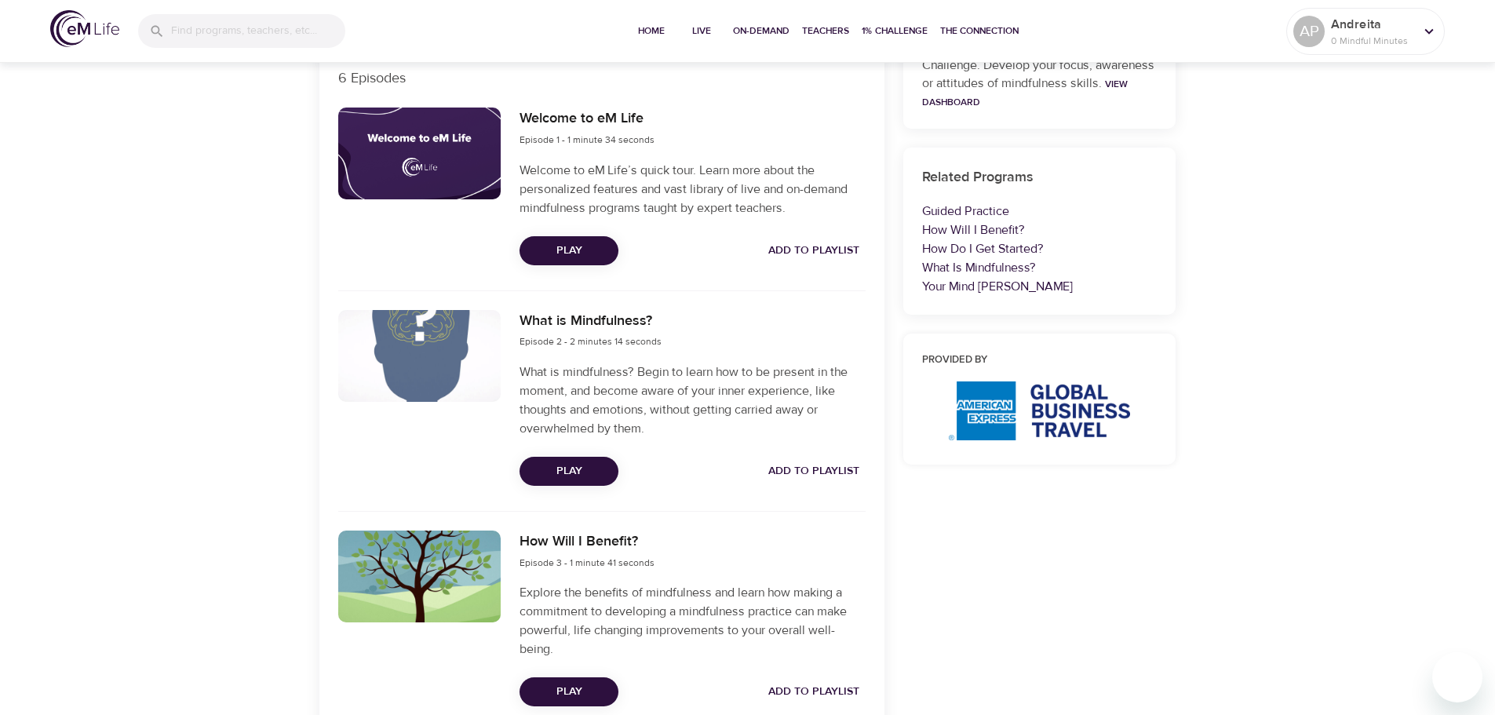
click at [426, 357] on div at bounding box center [419, 356] width 163 height 92
click at [578, 472] on span "Play" at bounding box center [569, 472] width 74 height 20
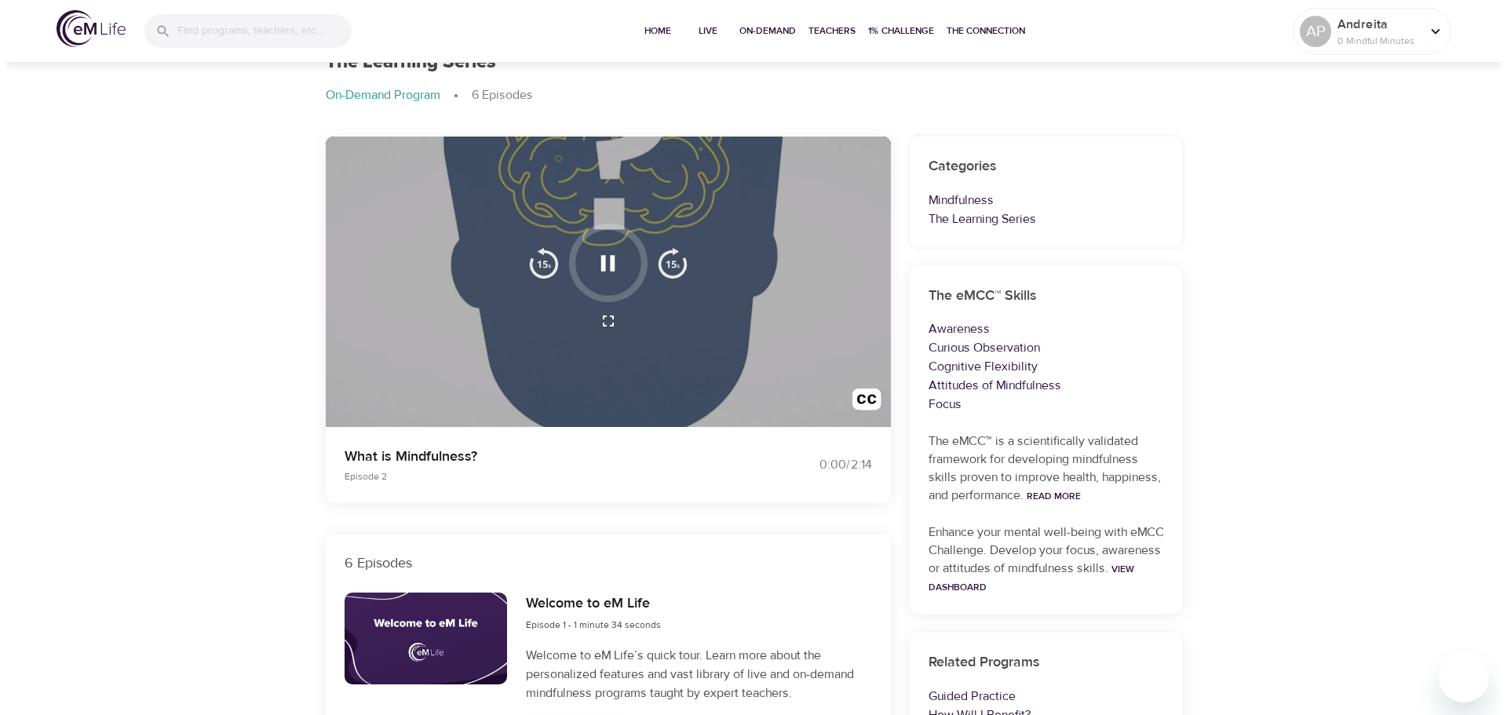
scroll to position [0, 0]
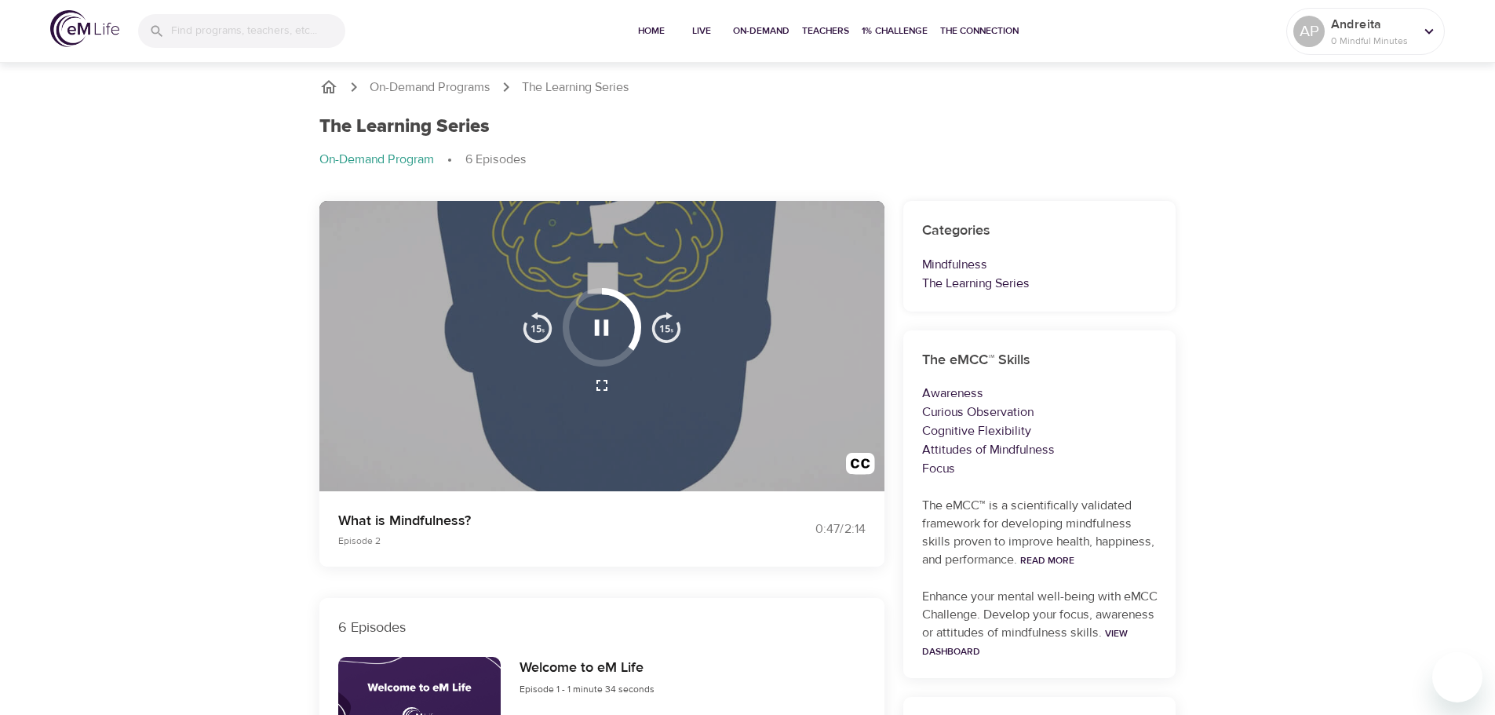
click at [597, 319] on icon "button" at bounding box center [601, 327] width 27 height 27
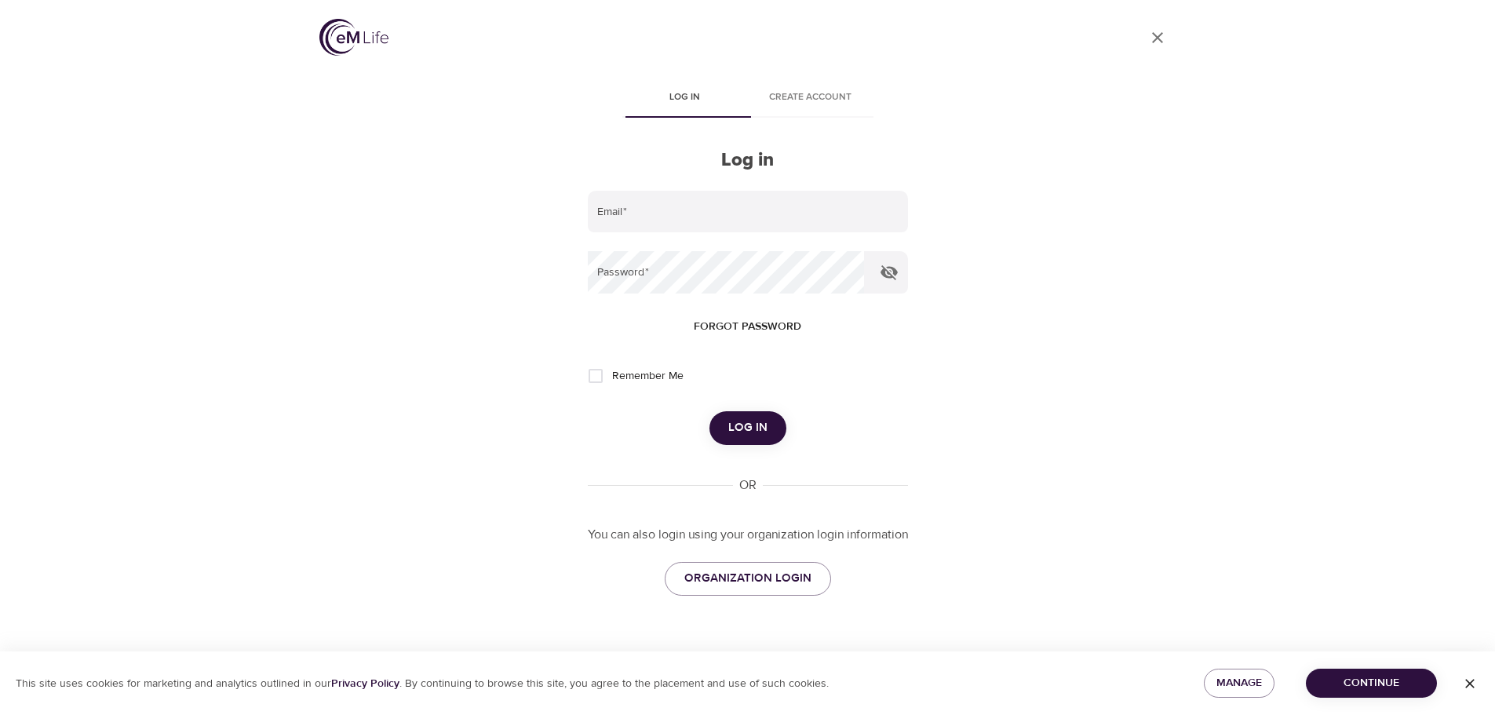
type input "[PERSON_NAME][EMAIL_ADDRESS][PERSON_NAME][DOMAIN_NAME]"
